Goal: Information Seeking & Learning: Understand process/instructions

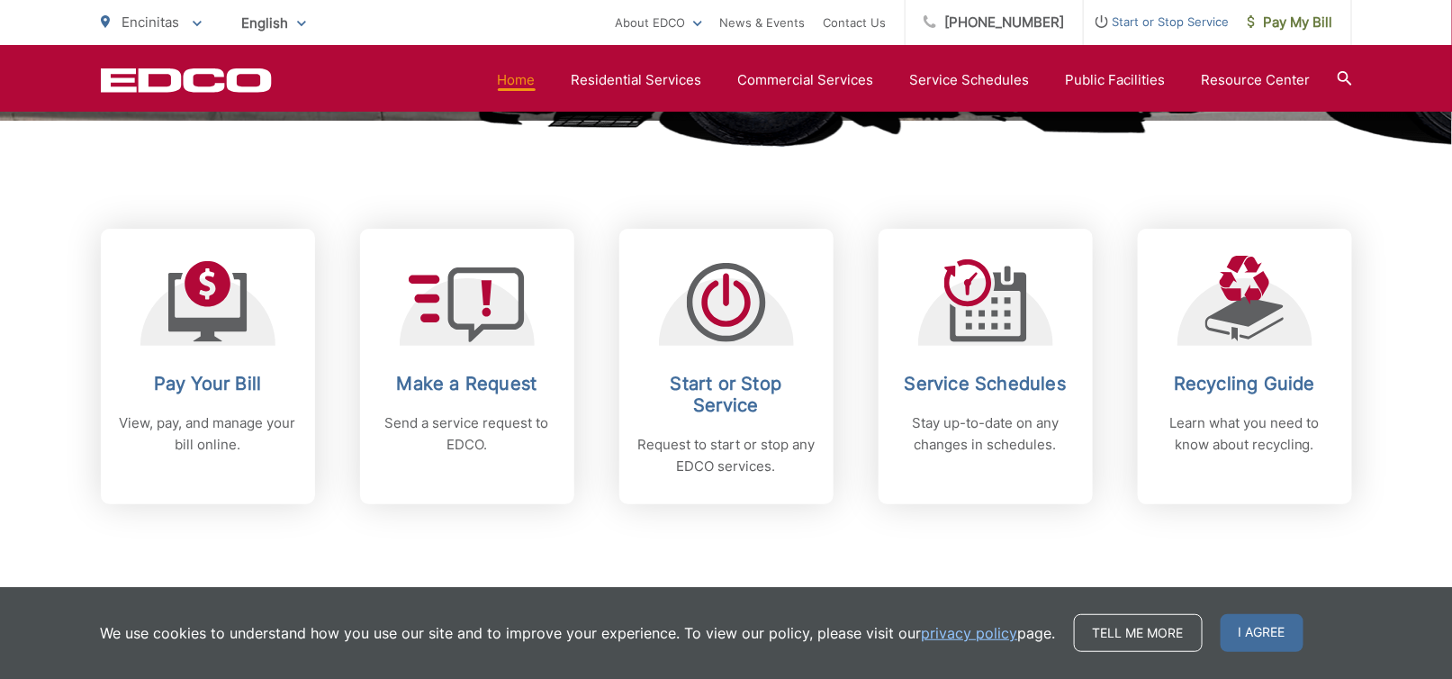
scroll to position [720, 0]
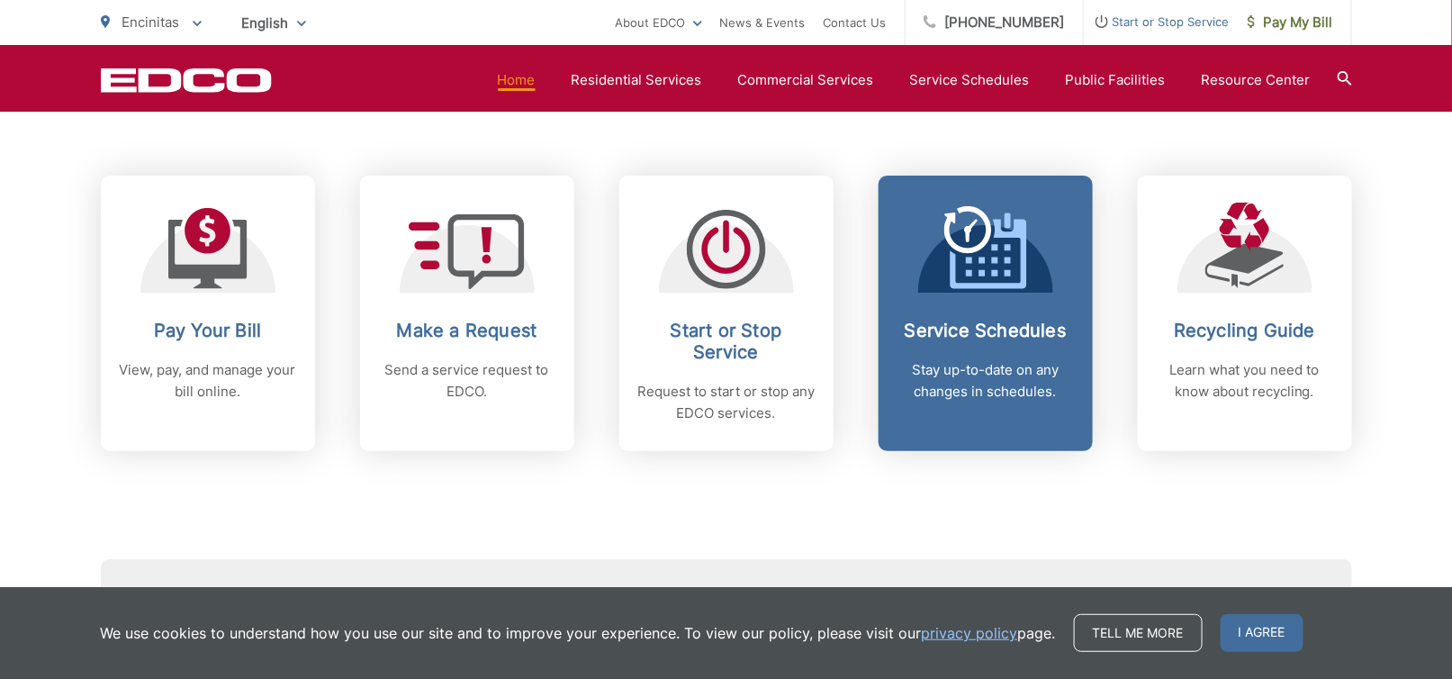
click at [996, 373] on p "Stay up-to-date on any changes in schedules." at bounding box center [985, 380] width 178 height 43
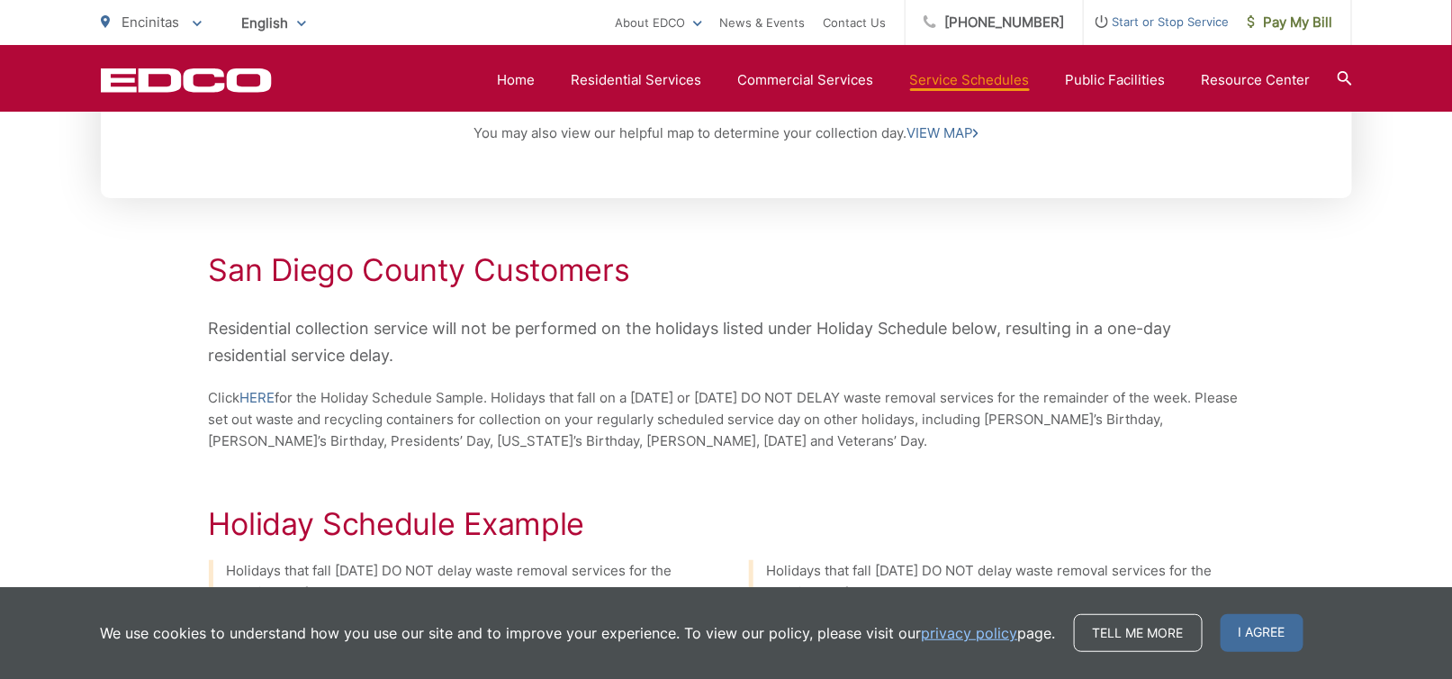
scroll to position [630, 0]
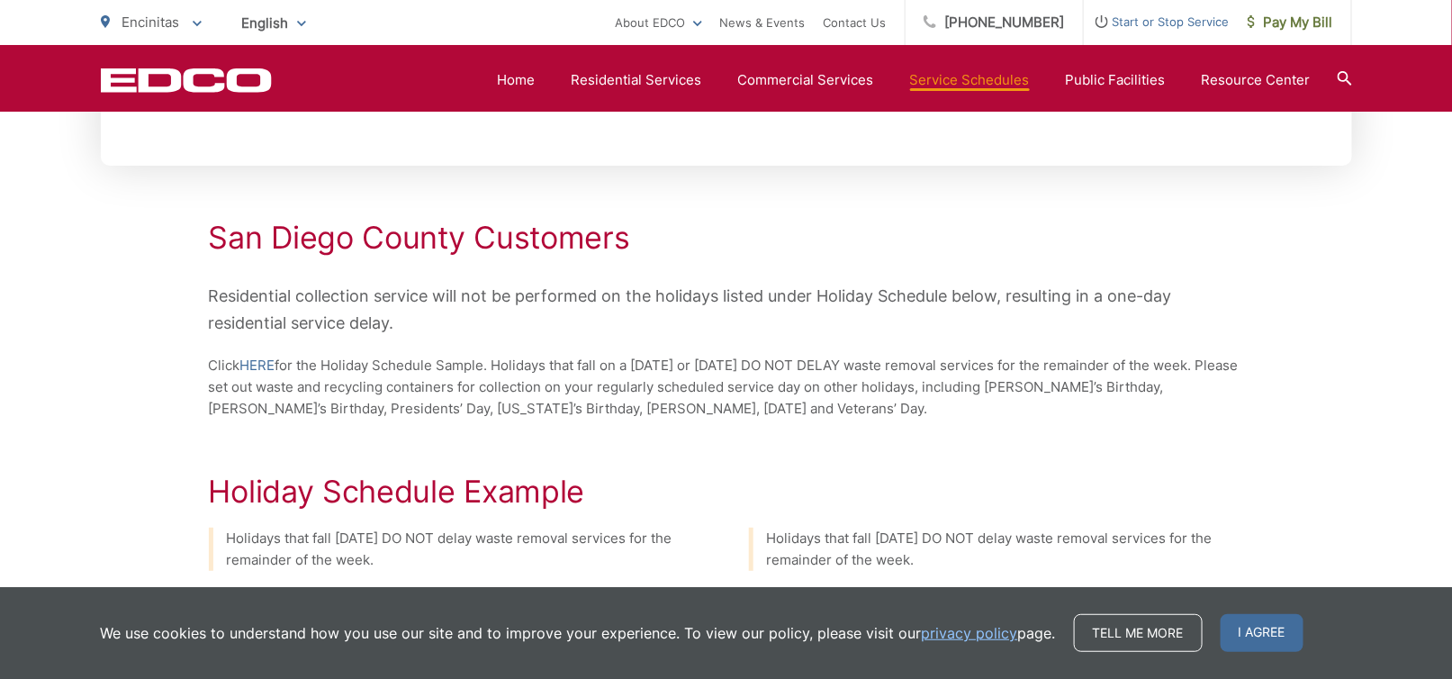
click at [1337, 76] on icon at bounding box center [1344, 78] width 14 height 14
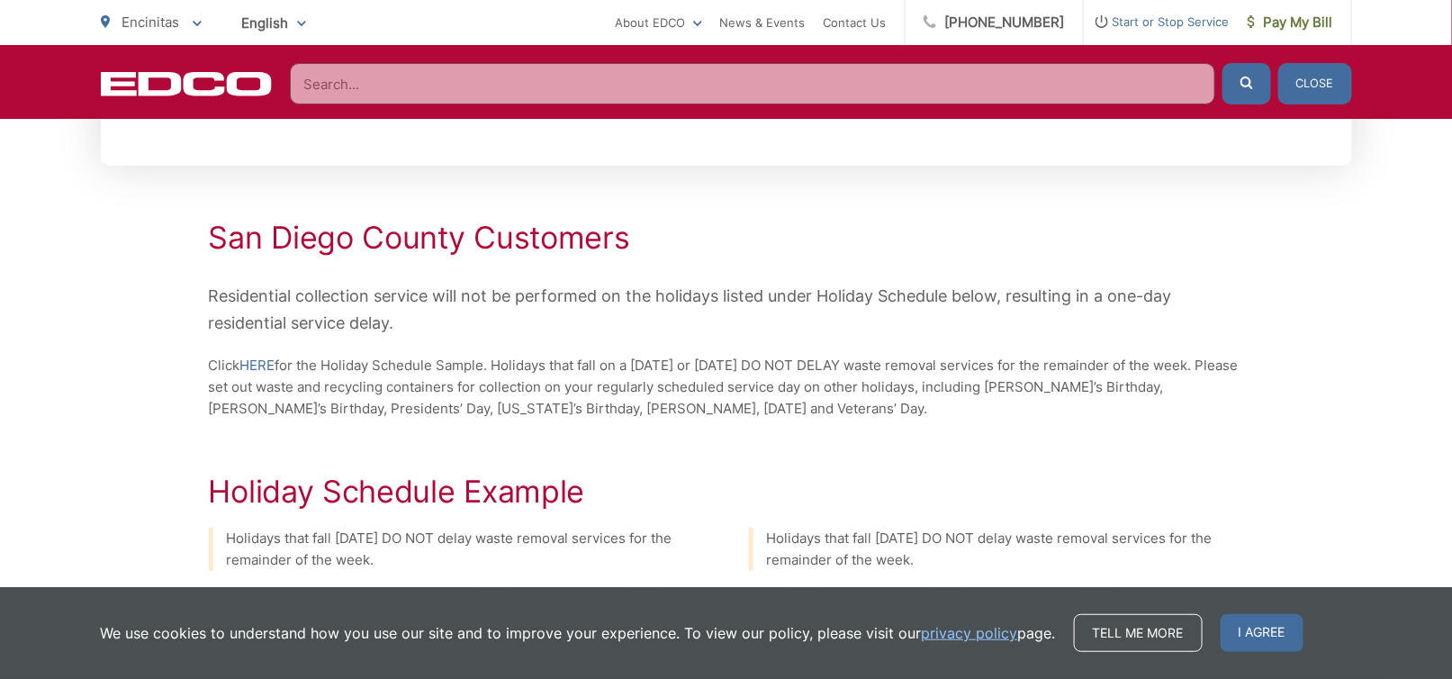
click at [830, 77] on input "Search" at bounding box center [752, 83] width 925 height 41
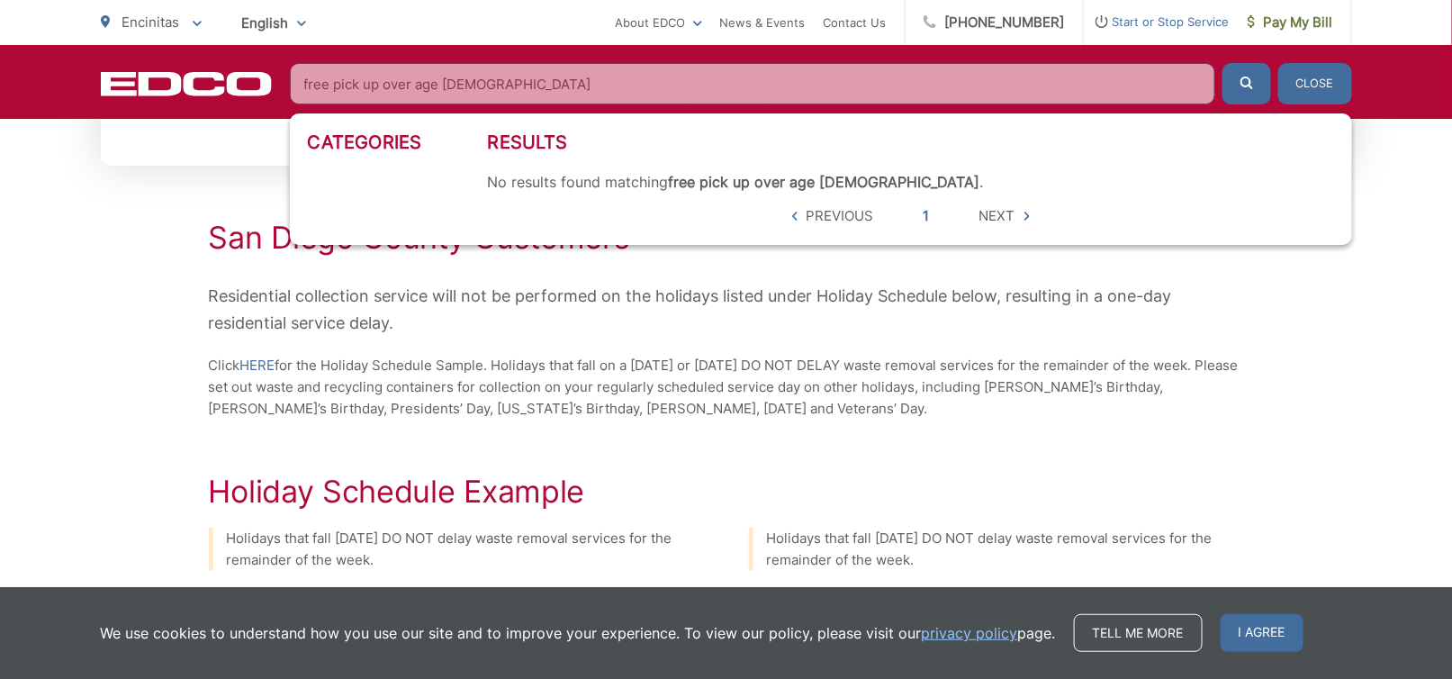
click at [1222, 63] on button "submit" at bounding box center [1246, 83] width 49 height 41
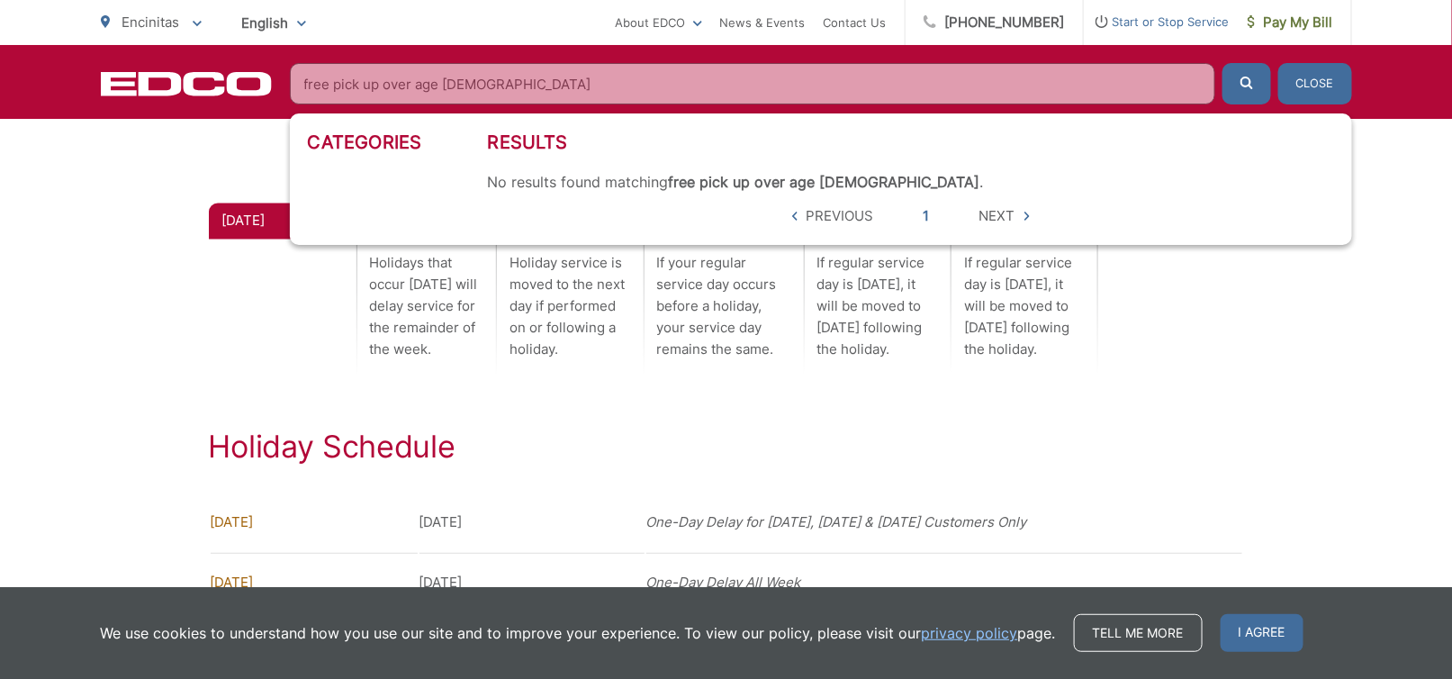
scroll to position [1170, 0]
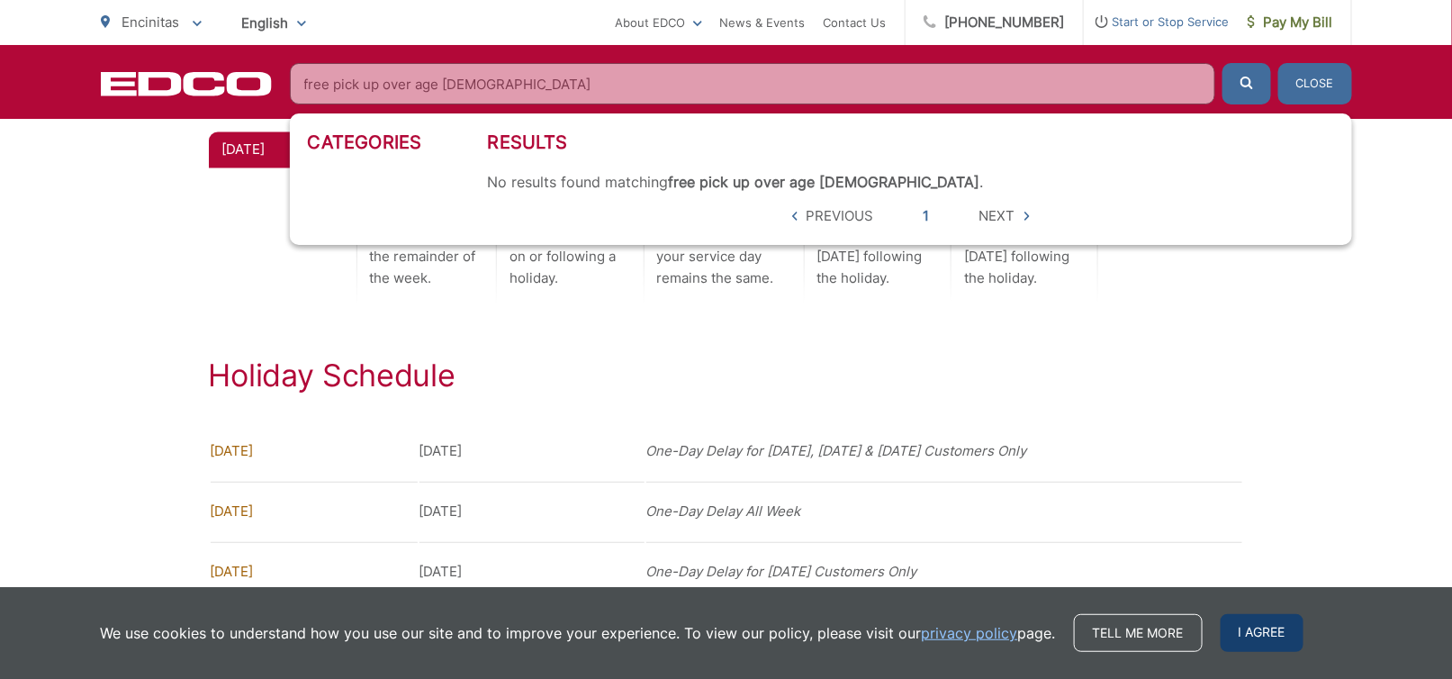
click at [1270, 638] on span "I agree" at bounding box center [1261, 633] width 83 height 38
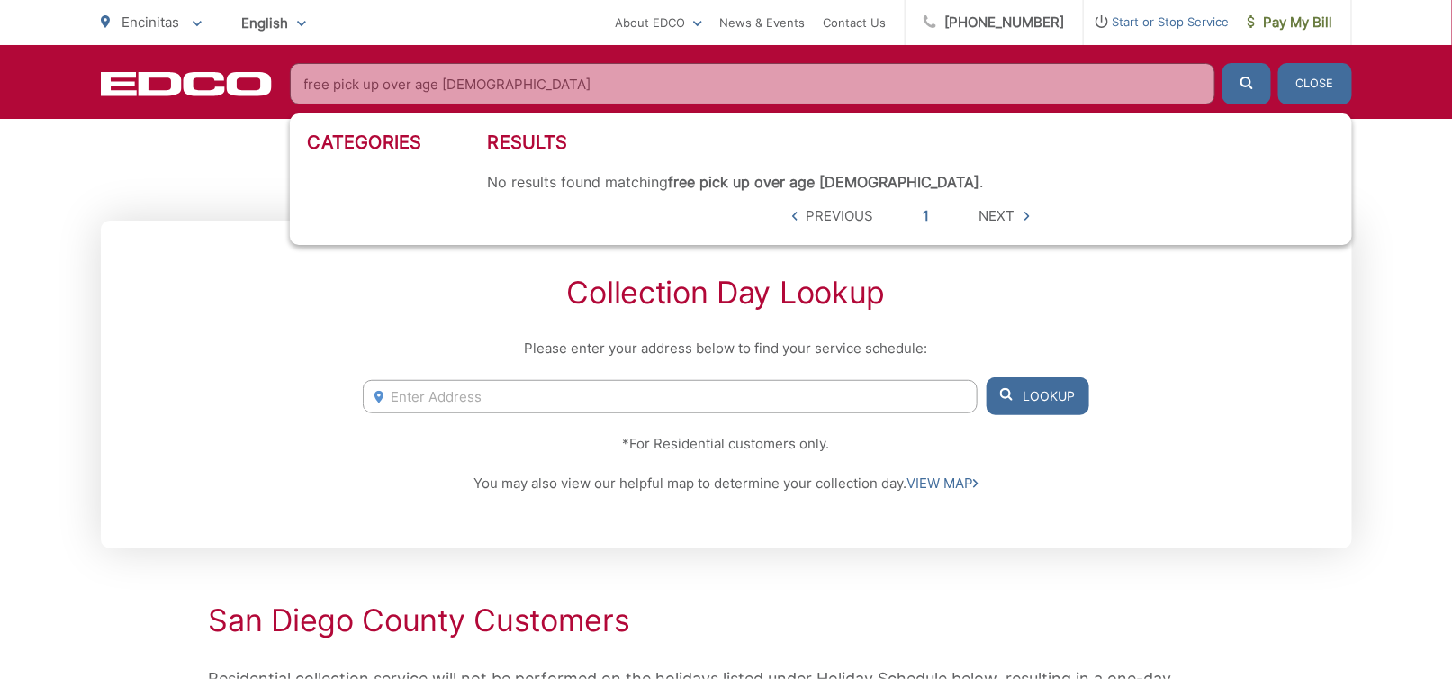
scroll to position [90, 0]
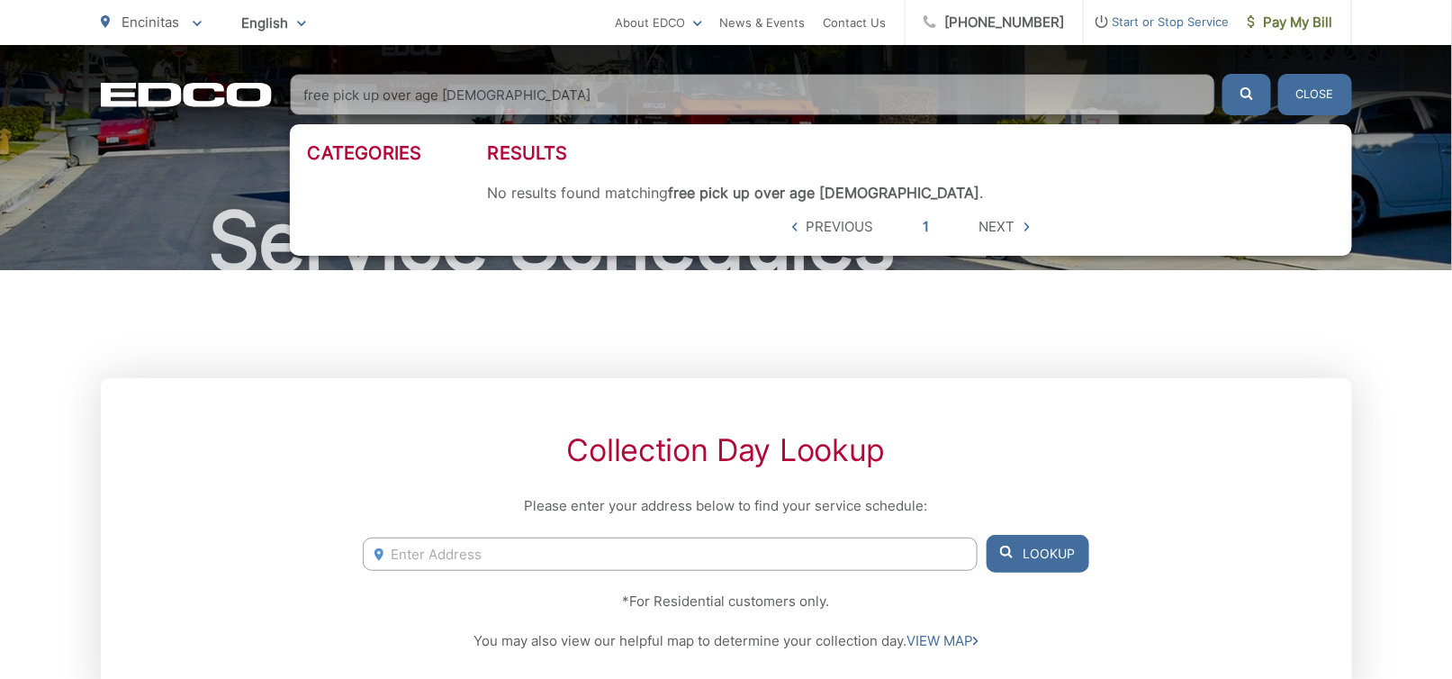
click at [548, 94] on input "free pick up over age 55" at bounding box center [752, 94] width 925 height 41
drag, startPoint x: 562, startPoint y: 94, endPoint x: 84, endPoint y: 43, distance: 480.6
click at [76, 41] on div "Encinitas To change your zip code, enter it below and press change. Change Take…" at bounding box center [726, 57] width 1452 height 115
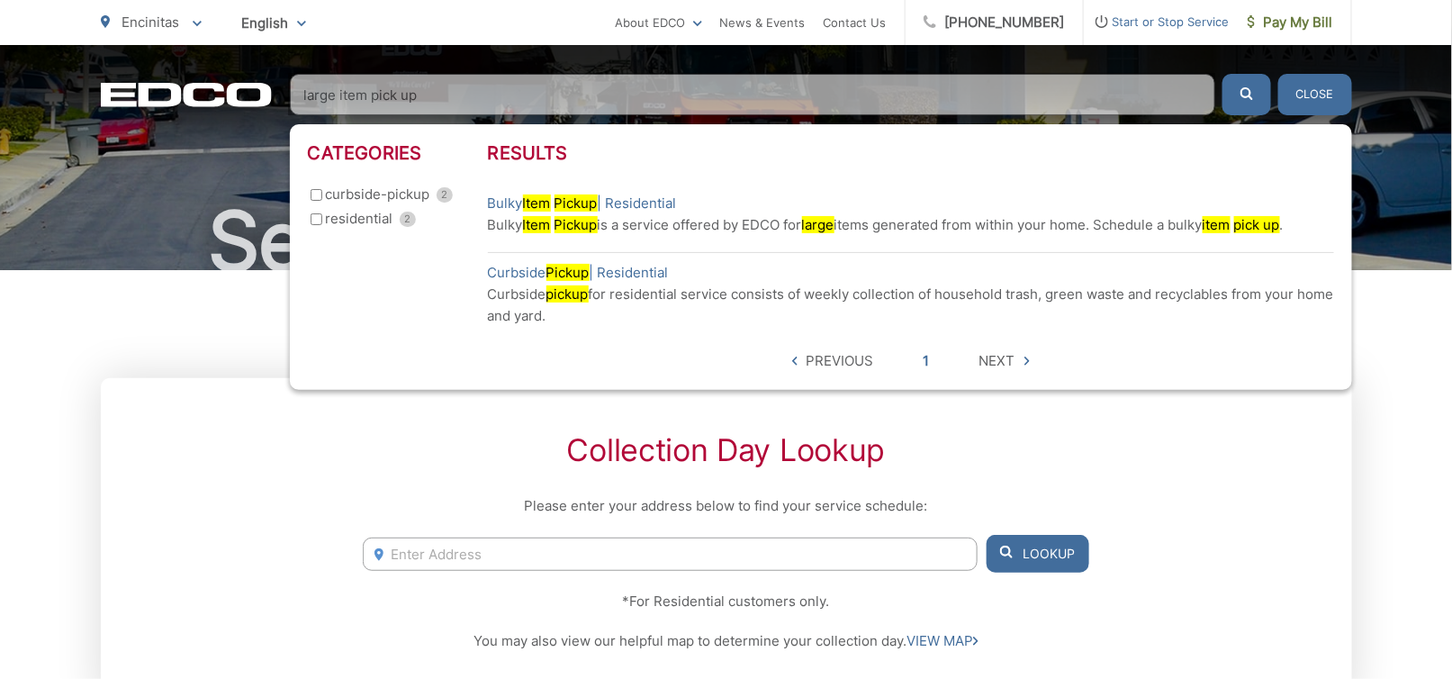
type input "large item pick up"
click at [1222, 74] on button "submit" at bounding box center [1246, 94] width 49 height 41
click at [650, 209] on link "Bulky Item Pickup | Residential" at bounding box center [582, 204] width 189 height 22
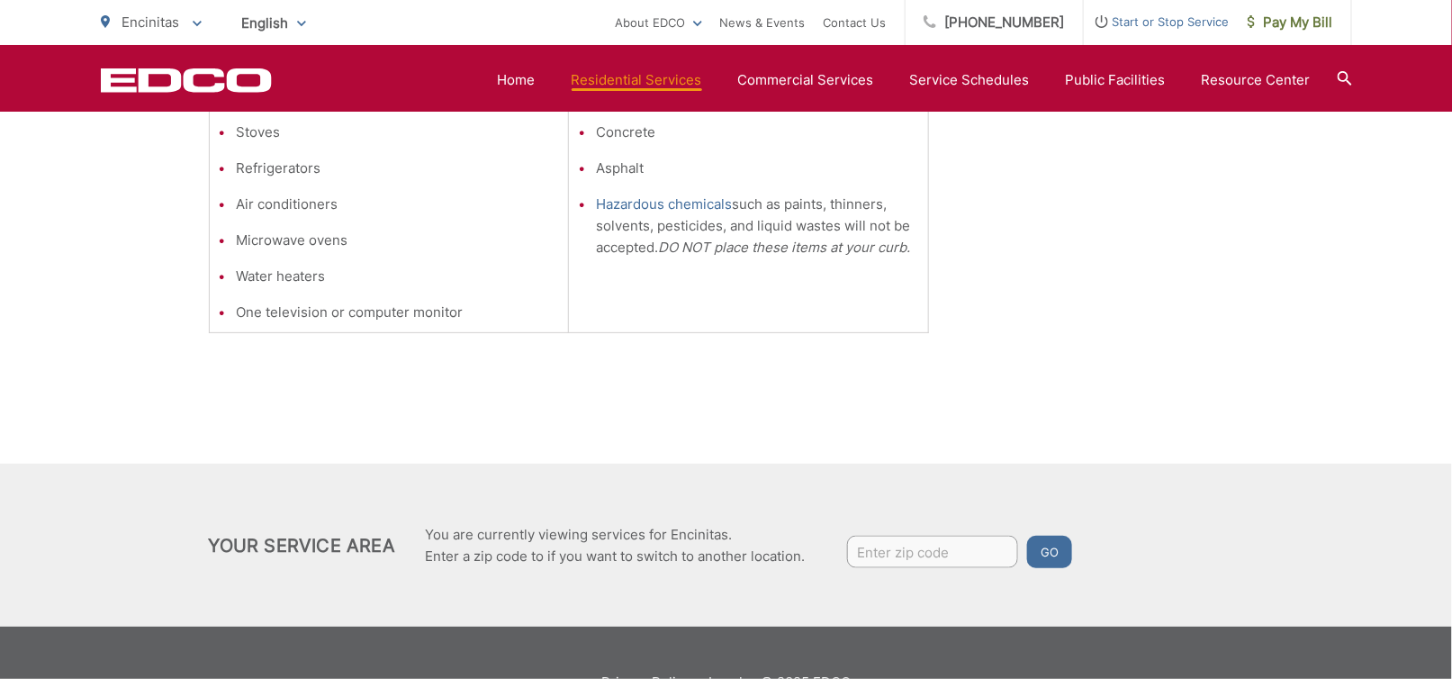
scroll to position [623, 0]
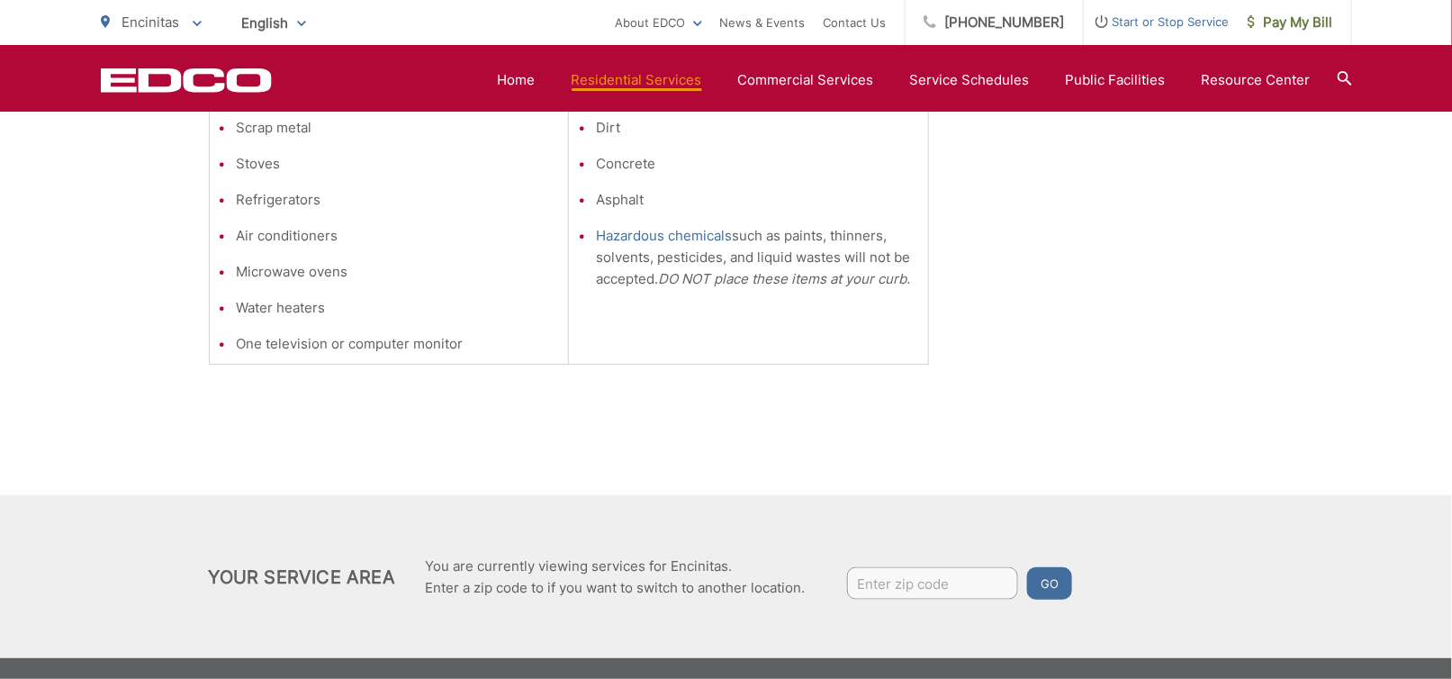
click at [945, 589] on input "Enter zip code" at bounding box center [932, 583] width 171 height 32
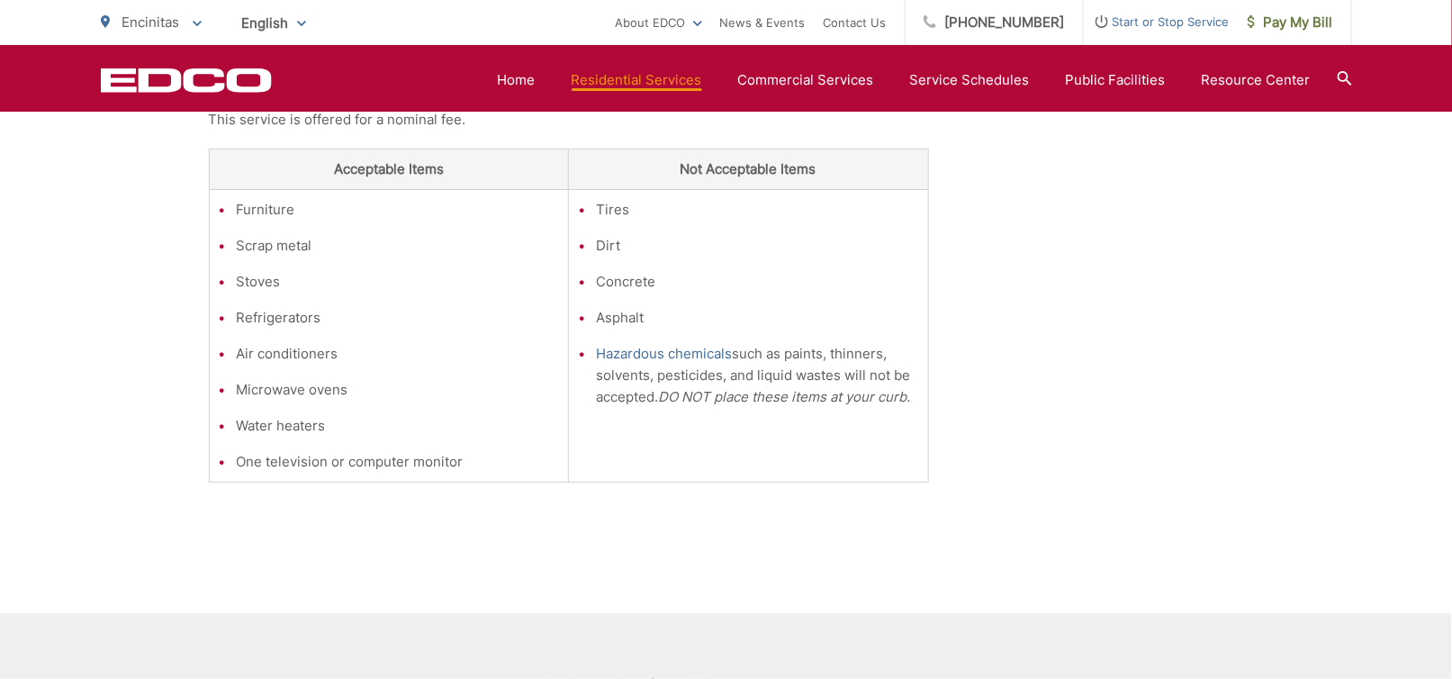
scroll to position [83, 0]
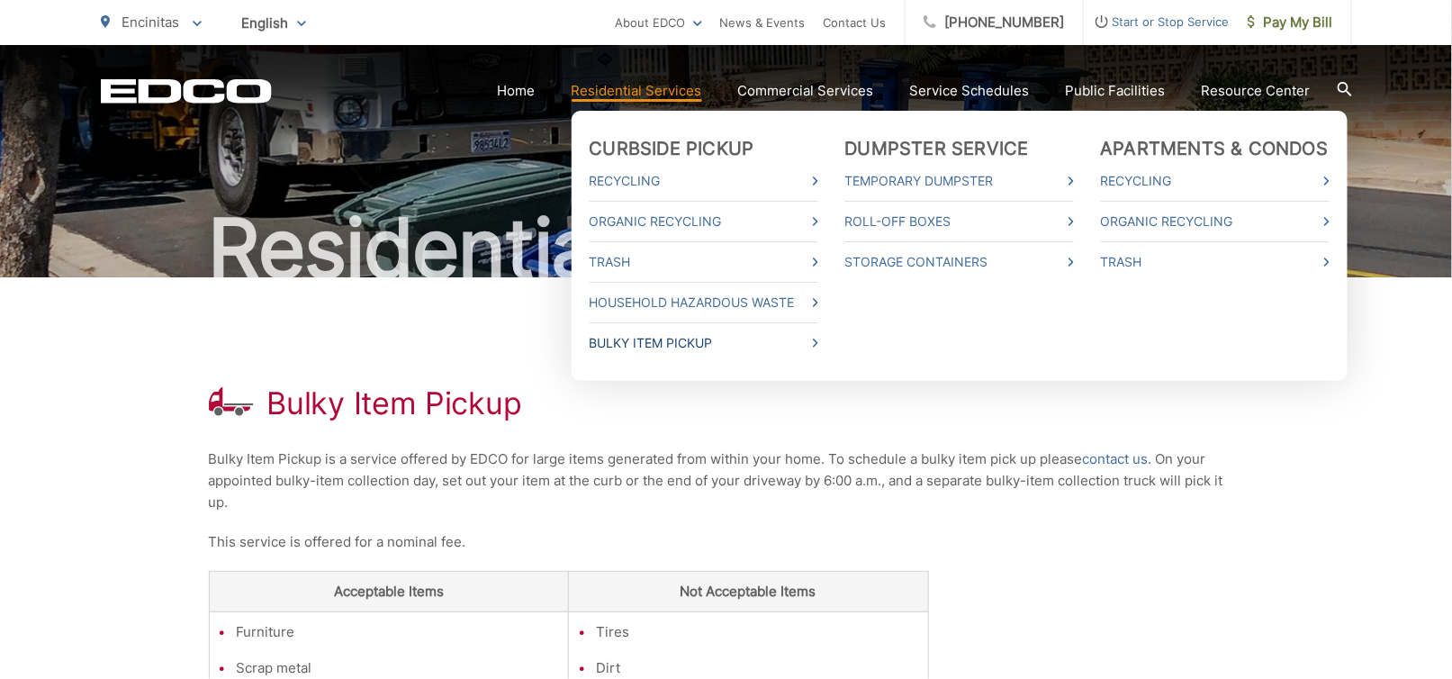
click at [723, 339] on link "Bulky Item Pickup" at bounding box center [703, 343] width 229 height 22
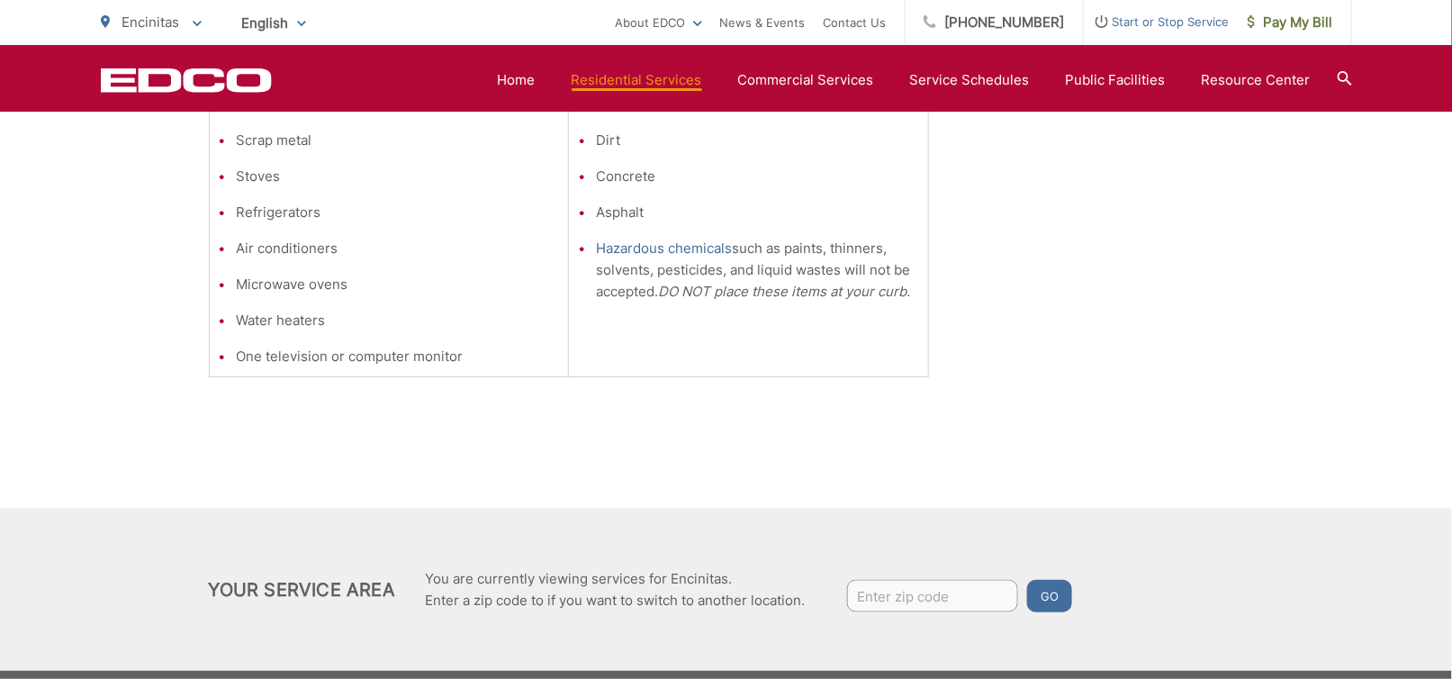
scroll to position [713, 0]
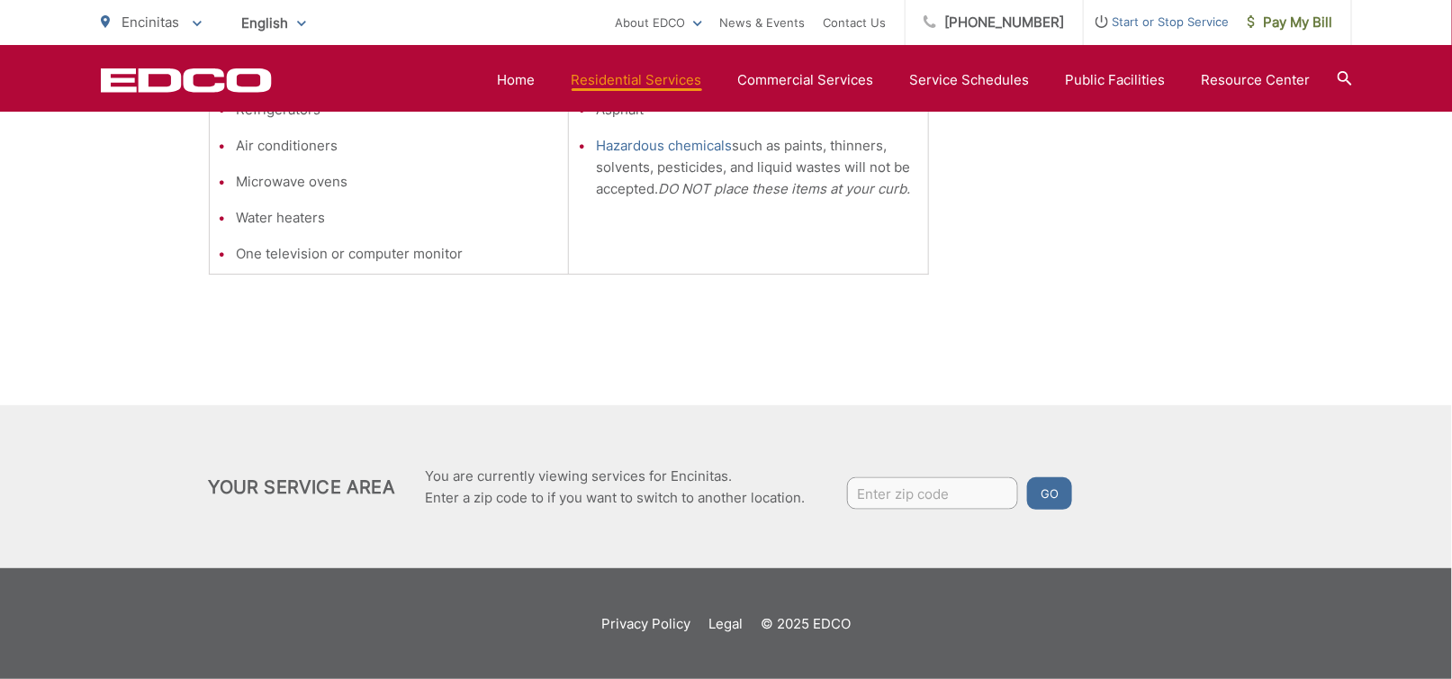
click at [946, 488] on input "Enter zip code" at bounding box center [932, 493] width 171 height 32
type input "92007"
click at [1068, 506] on button "Go" at bounding box center [1049, 493] width 45 height 32
click at [1057, 500] on button "Go" at bounding box center [1049, 493] width 45 height 32
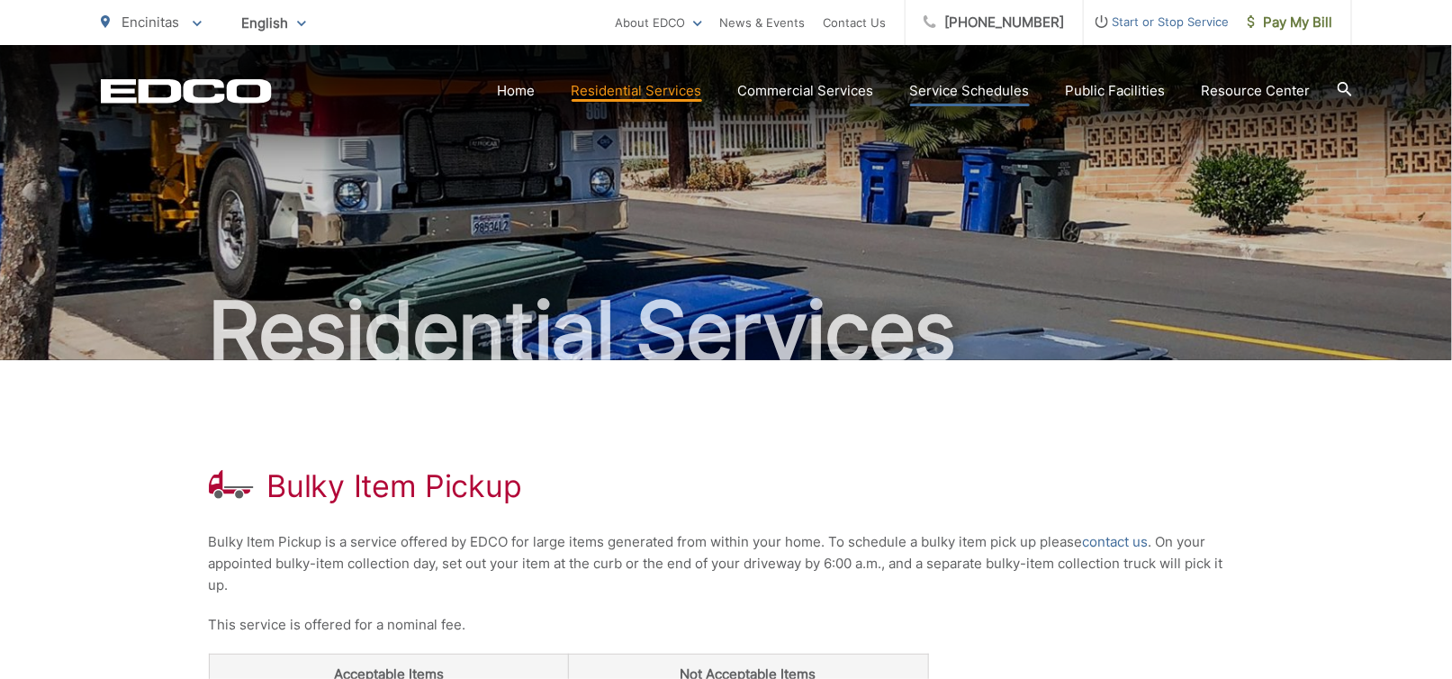
click at [976, 91] on link "Service Schedules" at bounding box center [970, 91] width 120 height 22
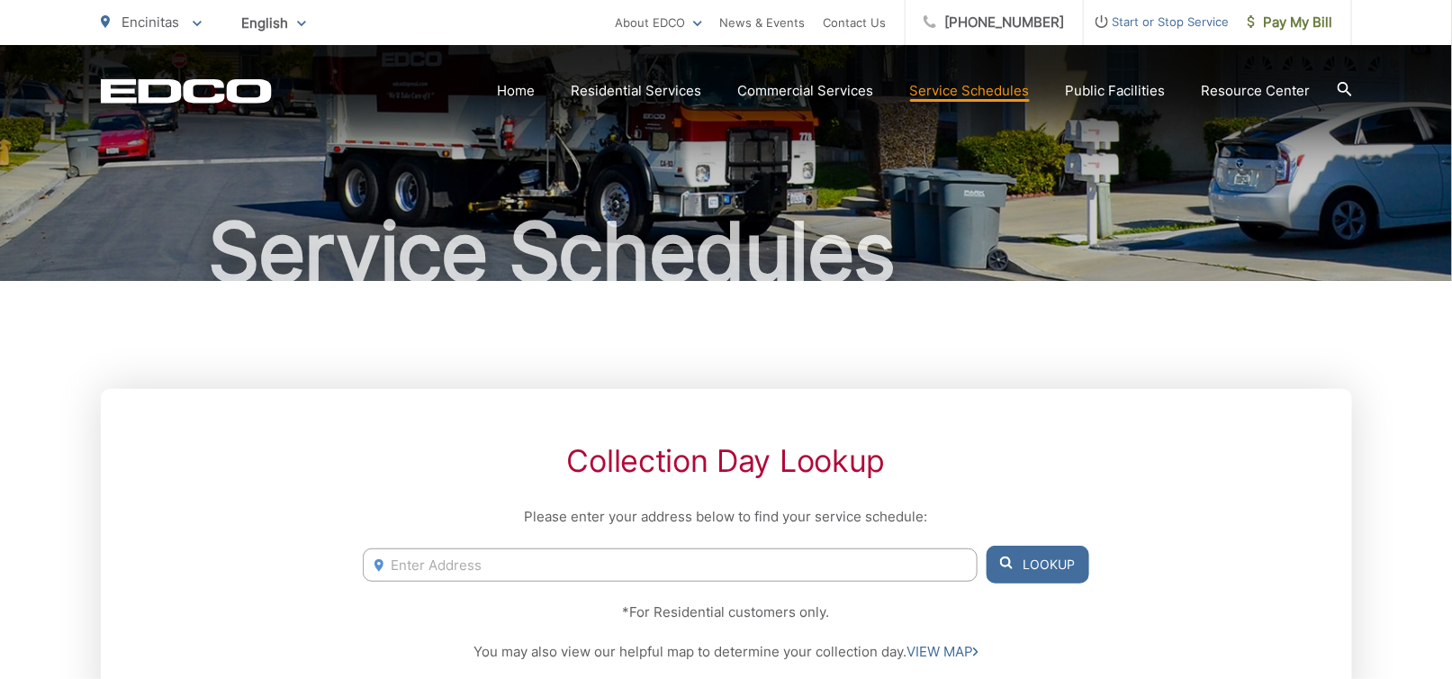
scroll to position [180, 0]
